Goal: Navigation & Orientation: Find specific page/section

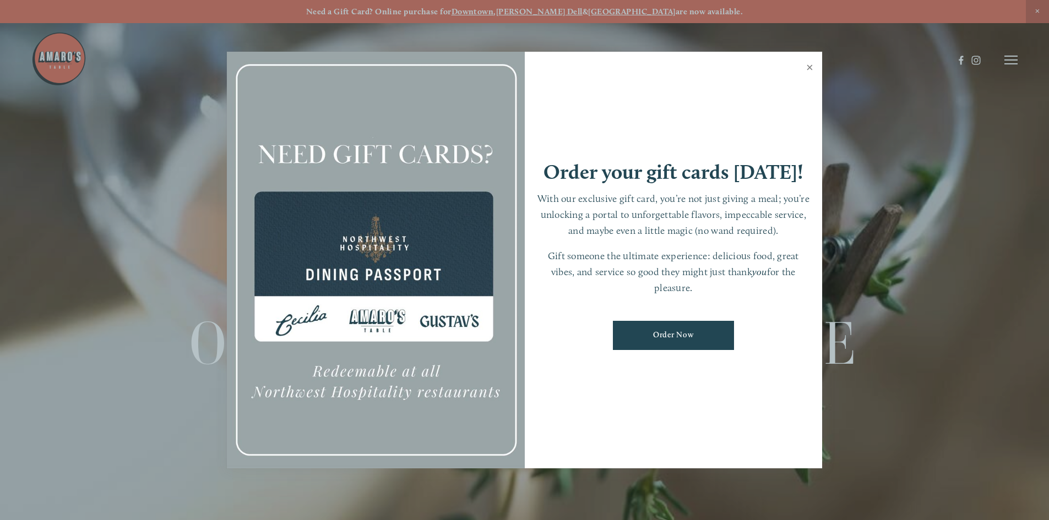
click at [812, 66] on link "Close" at bounding box center [809, 68] width 21 height 31
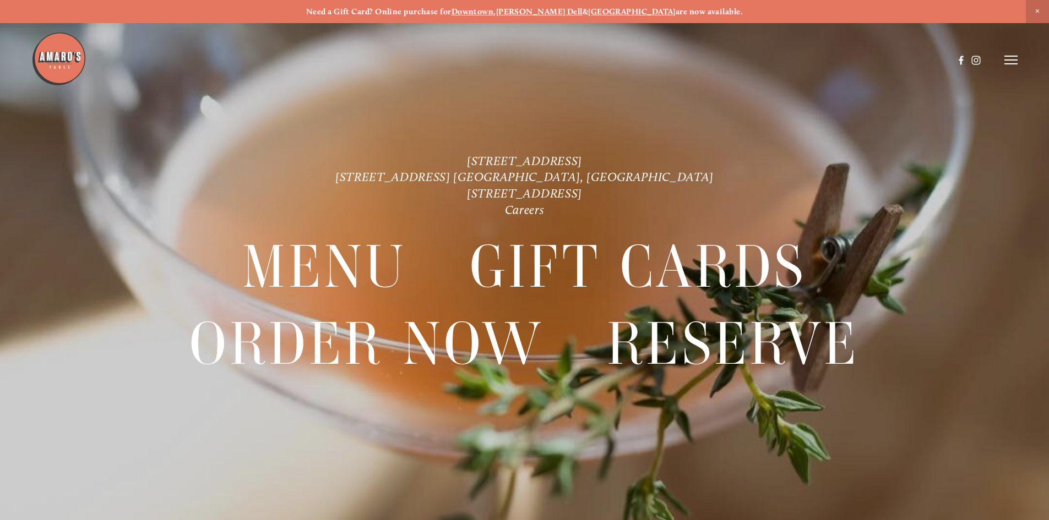
click at [1010, 58] on icon at bounding box center [1010, 60] width 13 height 10
click at [779, 63] on span "Menu" at bounding box center [780, 60] width 23 height 10
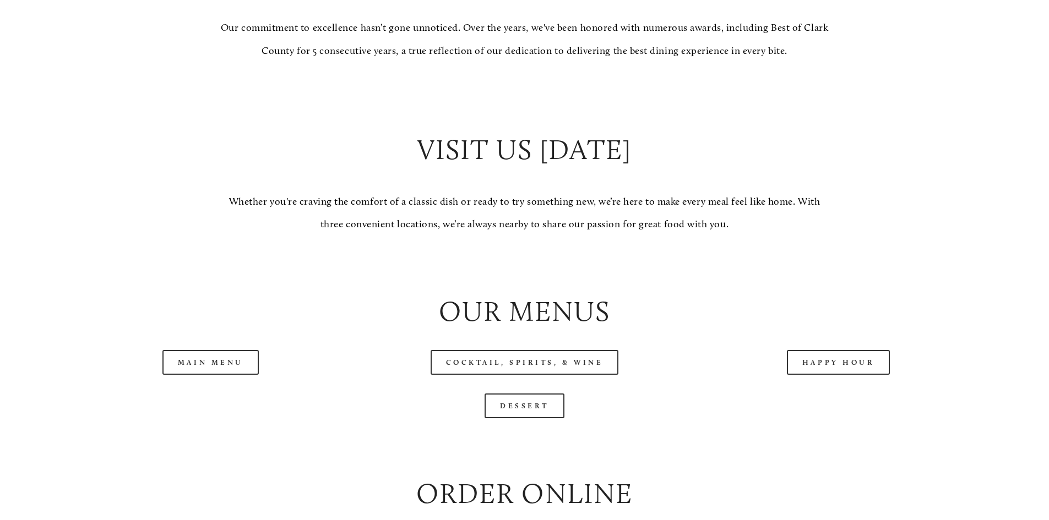
scroll to position [1101, 0]
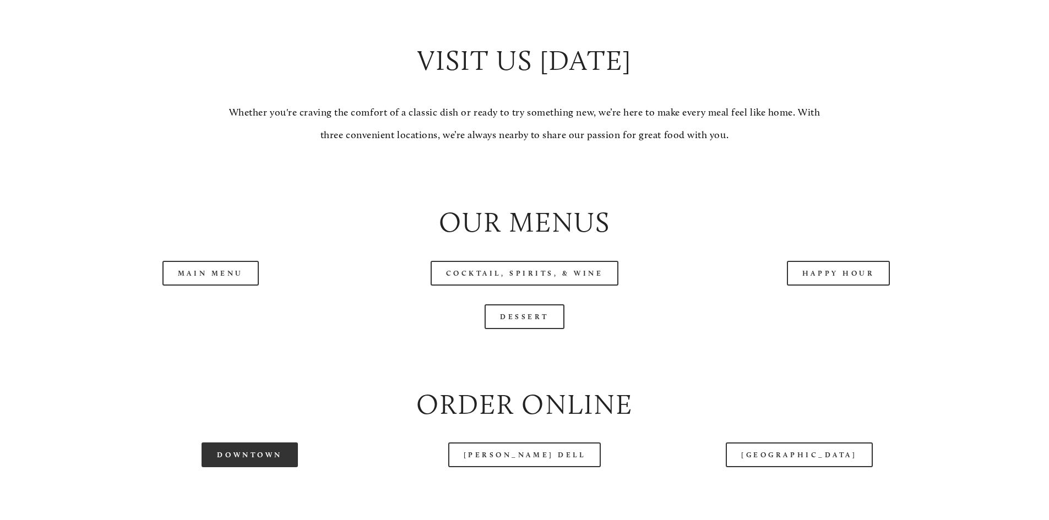
click at [232, 468] on link "Downtown" at bounding box center [250, 455] width 96 height 25
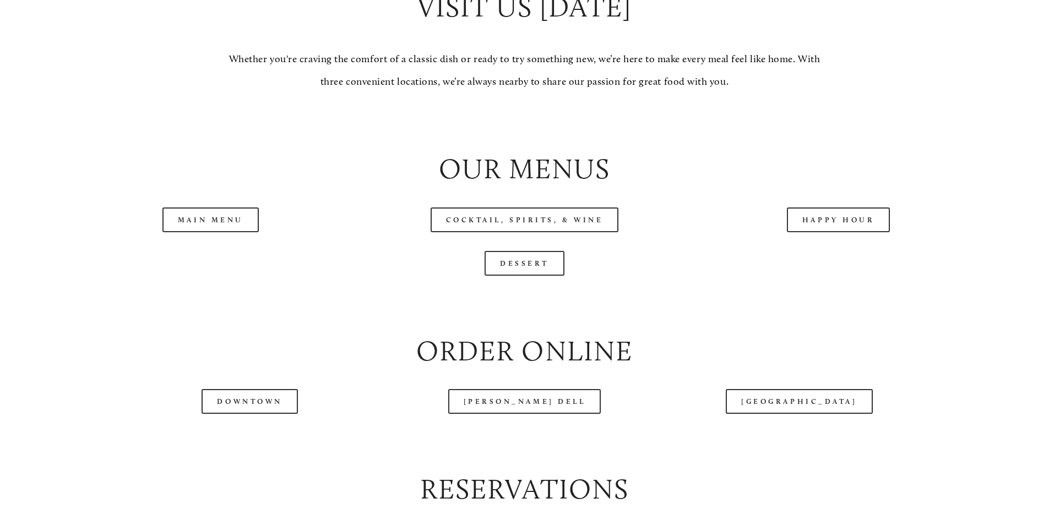
scroll to position [1211, 0]
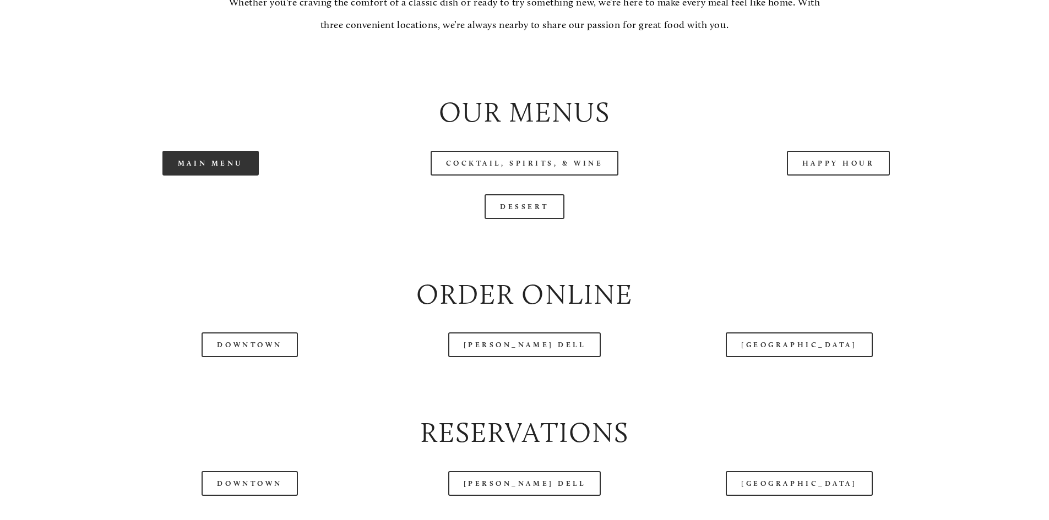
click at [204, 176] on link "Main Menu" at bounding box center [210, 163] width 96 height 25
